Goal: Check status: Check status

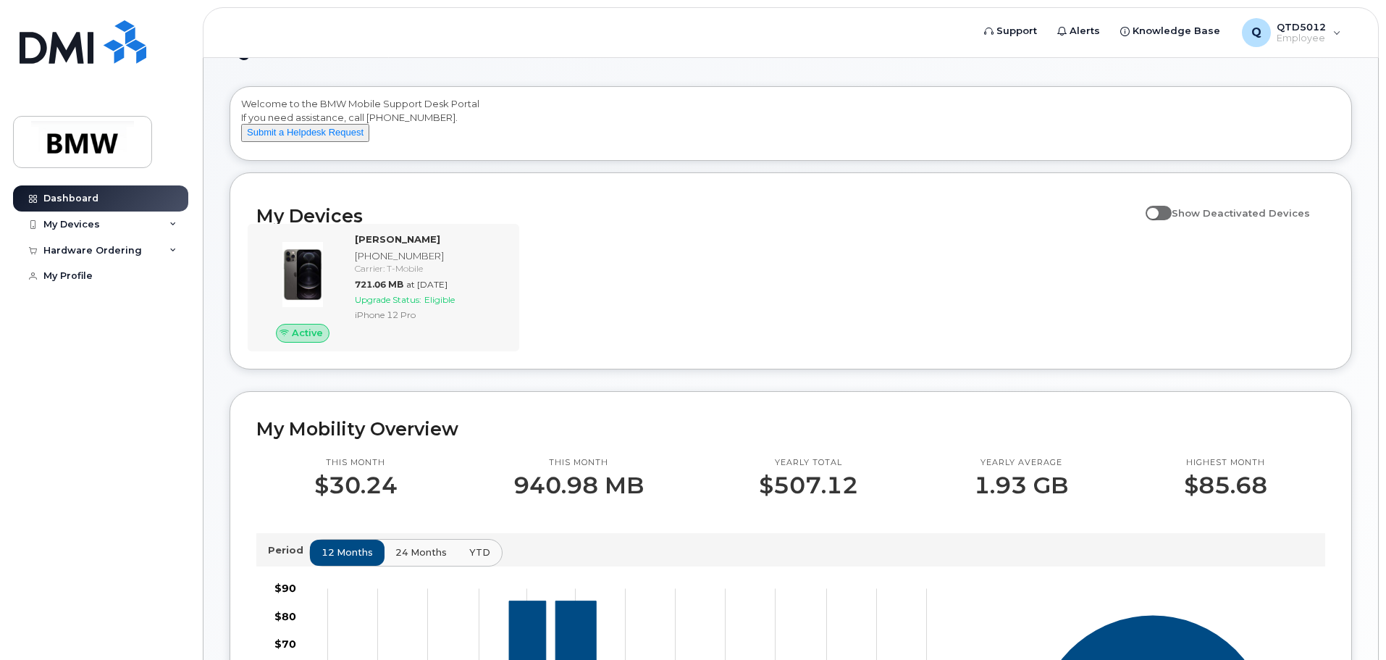
scroll to position [72, 0]
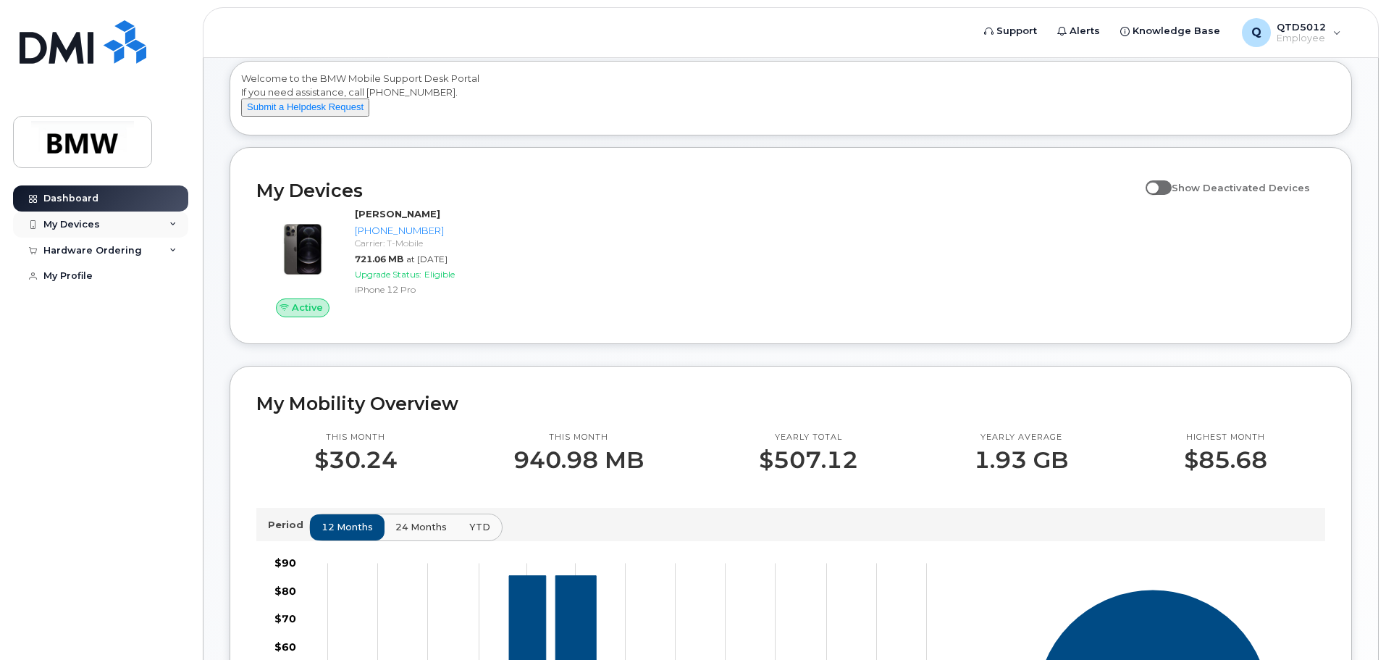
click at [172, 223] on icon at bounding box center [172, 224] width 7 height 7
click at [175, 332] on icon at bounding box center [172, 328] width 7 height 7
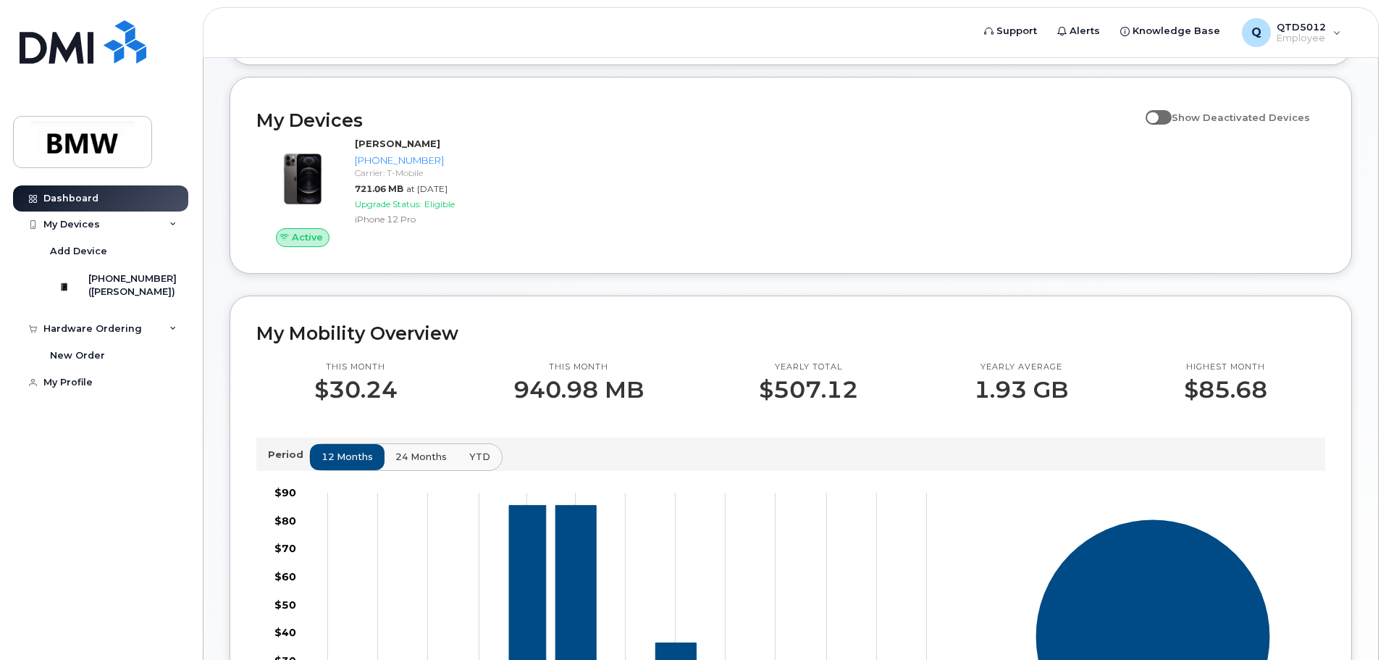
scroll to position [0, 0]
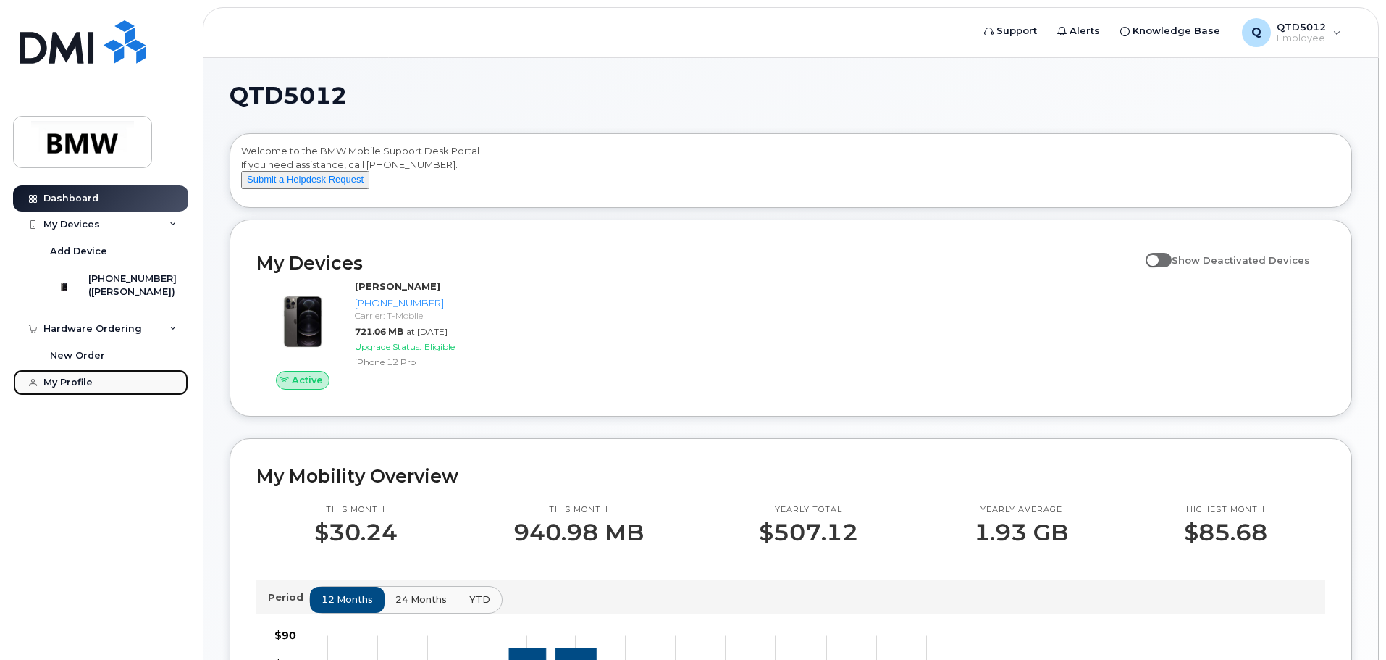
click at [77, 388] on div "My Profile" at bounding box center [67, 383] width 49 height 12
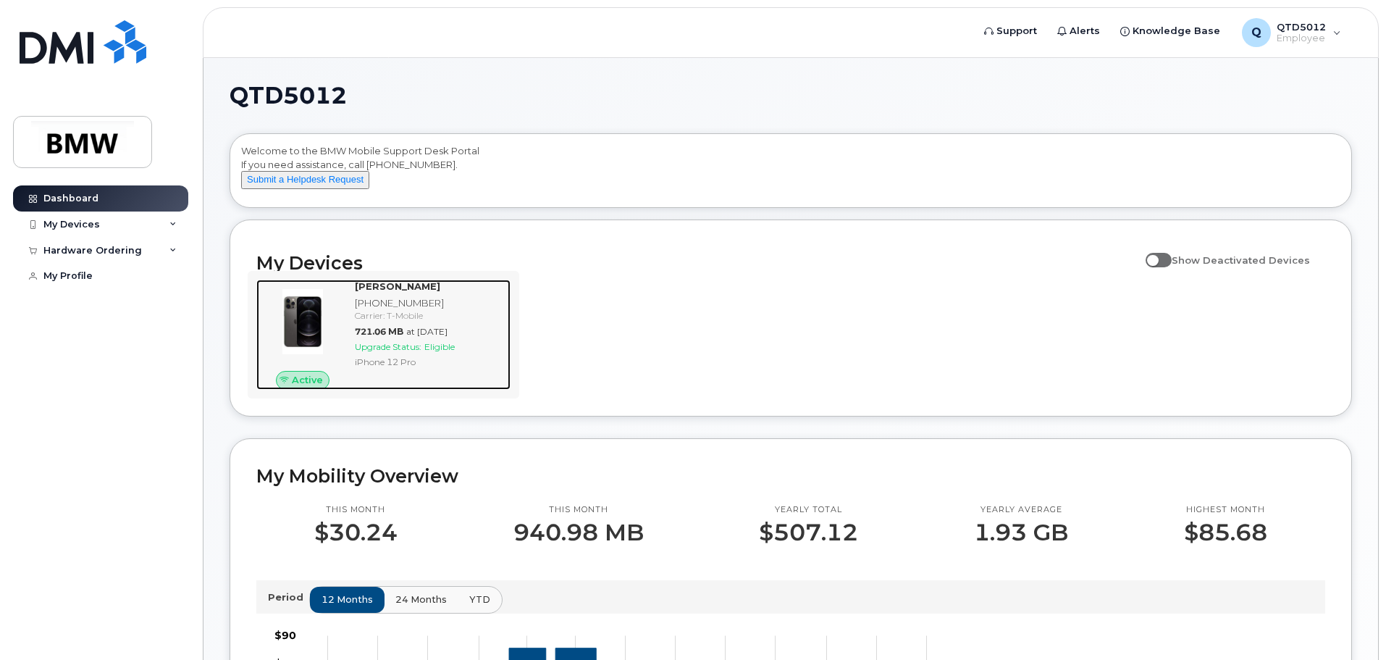
click at [405, 322] on div "Carrier: T-Mobile" at bounding box center [430, 315] width 150 height 12
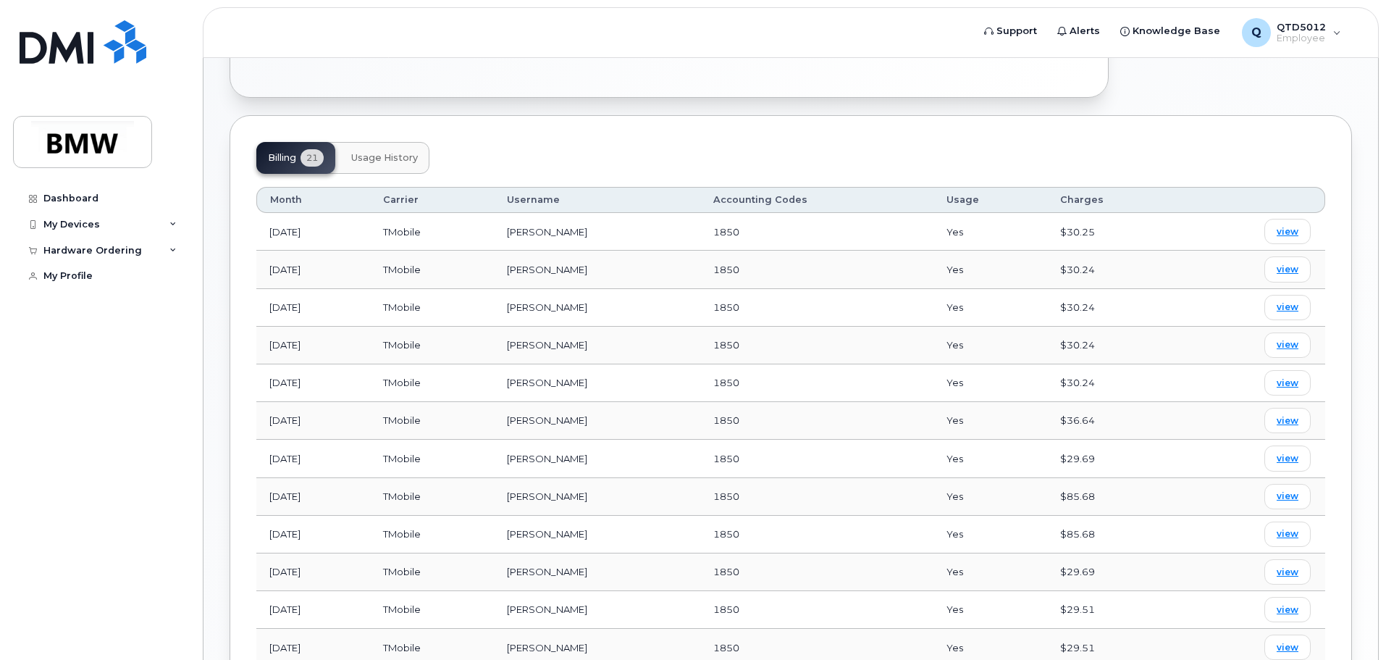
scroll to position [435, 0]
